Goal: Check status: Check status

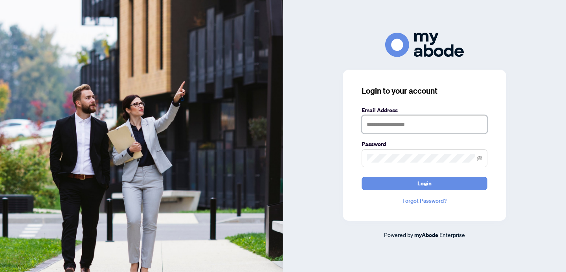
click at [395, 119] on input "text" at bounding box center [425, 124] width 126 height 18
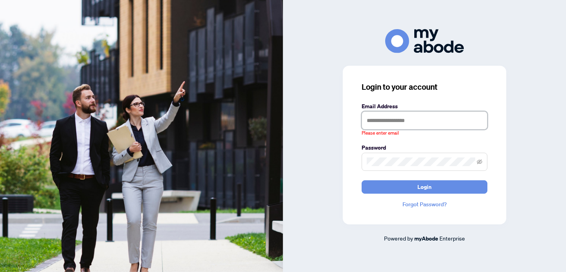
type input "**********"
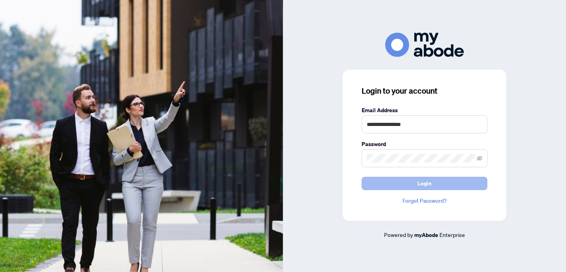
click at [430, 182] on span "Login" at bounding box center [424, 183] width 14 height 13
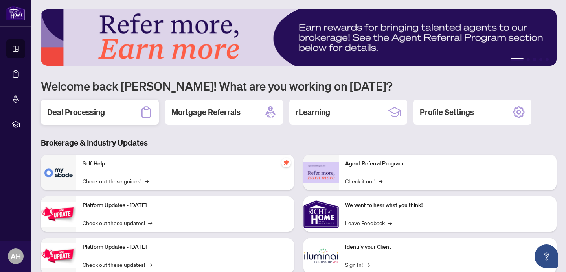
click at [77, 114] on h2 "Deal Processing" at bounding box center [76, 112] width 58 height 11
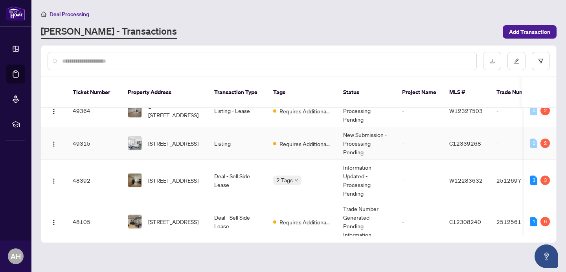
scroll to position [81, 0]
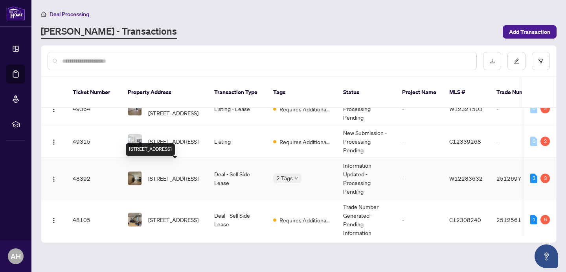
click at [179, 174] on span "[STREET_ADDRESS]" at bounding box center [173, 178] width 50 height 9
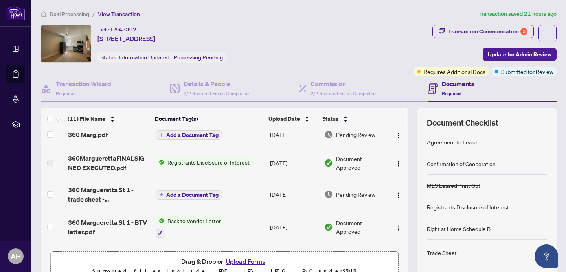
scroll to position [43, 0]
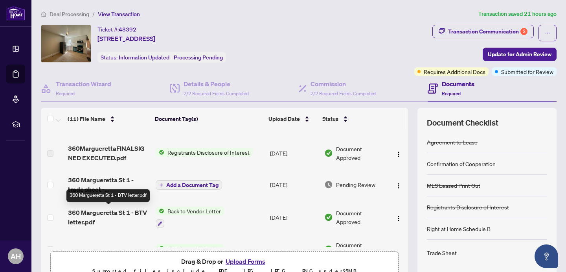
click at [104, 210] on span "360 Margueretta St 1 - BTV letter.pdf" at bounding box center [108, 217] width 81 height 19
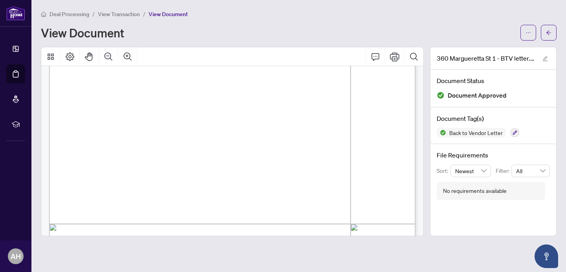
scroll to position [150, 0]
drag, startPoint x: 295, startPoint y: 125, endPoint x: 260, endPoint y: 122, distance: 35.4
click at [259, 123] on span "5,300.00" at bounding box center [273, 123] width 28 height 5
click at [274, 121] on span "5,300.00" at bounding box center [273, 123] width 28 height 5
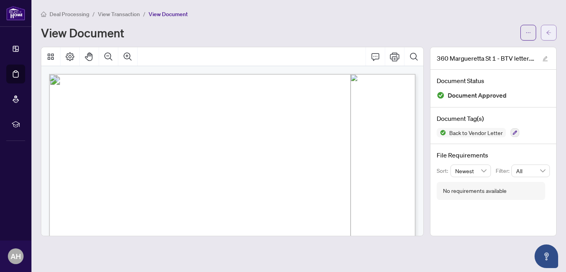
click at [547, 34] on icon "arrow-left" at bounding box center [549, 33] width 6 height 6
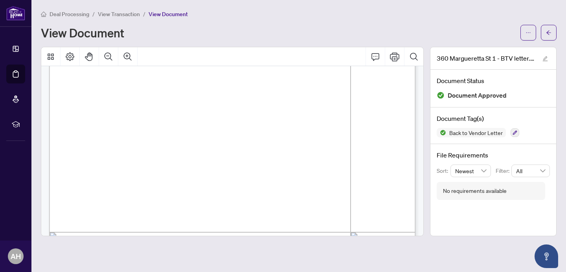
scroll to position [143, 0]
click at [549, 33] on icon "arrow-left" at bounding box center [549, 33] width 6 height 6
